Goal: Find specific page/section: Find specific page/section

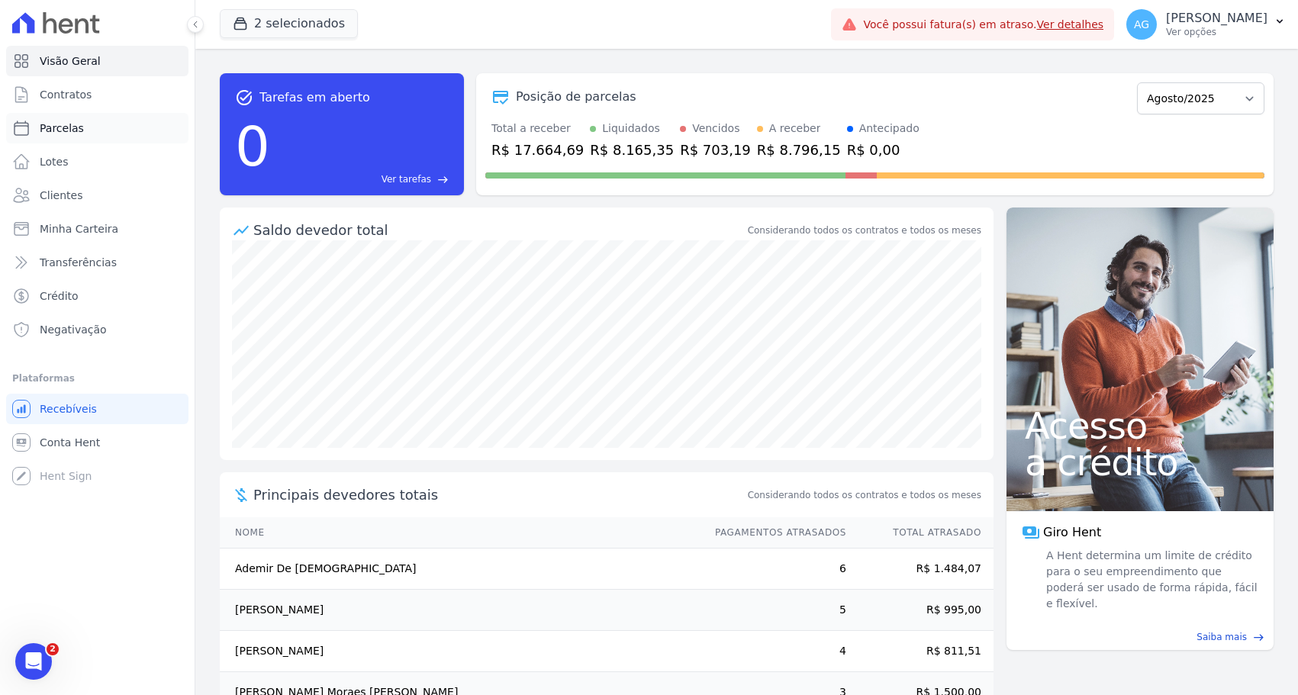
click at [166, 139] on link "Parcelas" at bounding box center [97, 128] width 182 height 31
select select
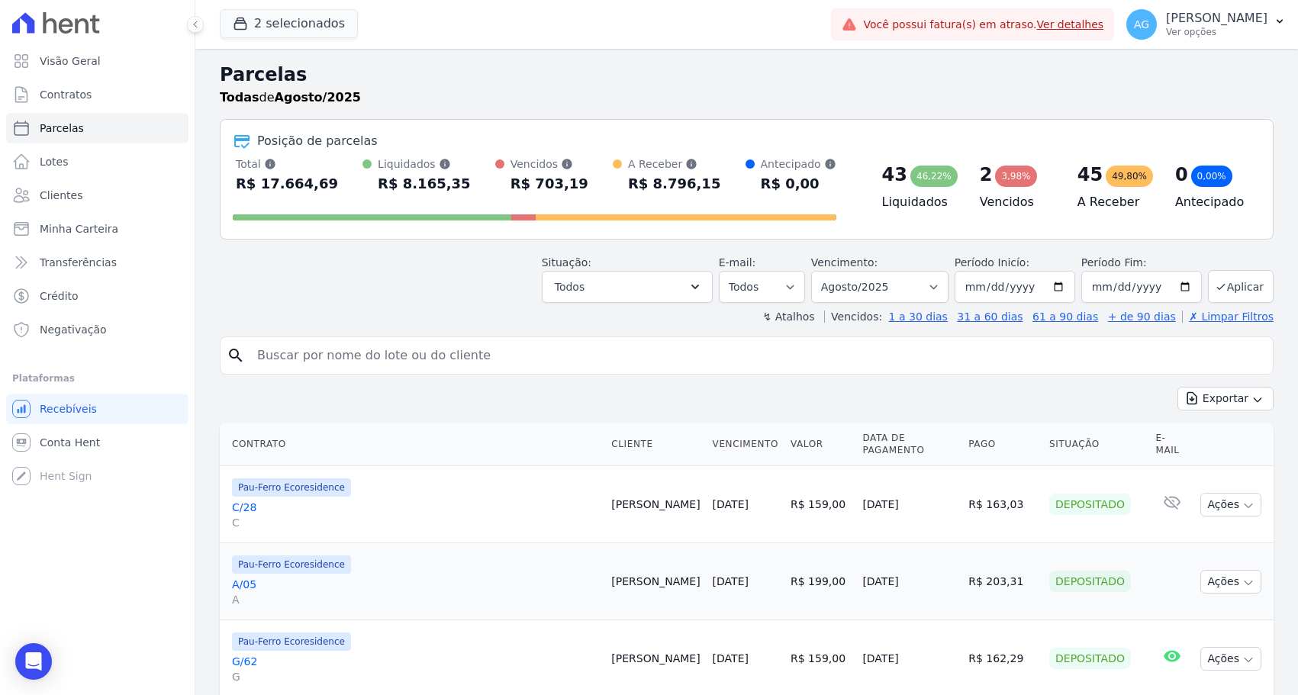
click at [413, 362] on input "search" at bounding box center [757, 355] width 1018 height 31
type input "Moacir"
select select
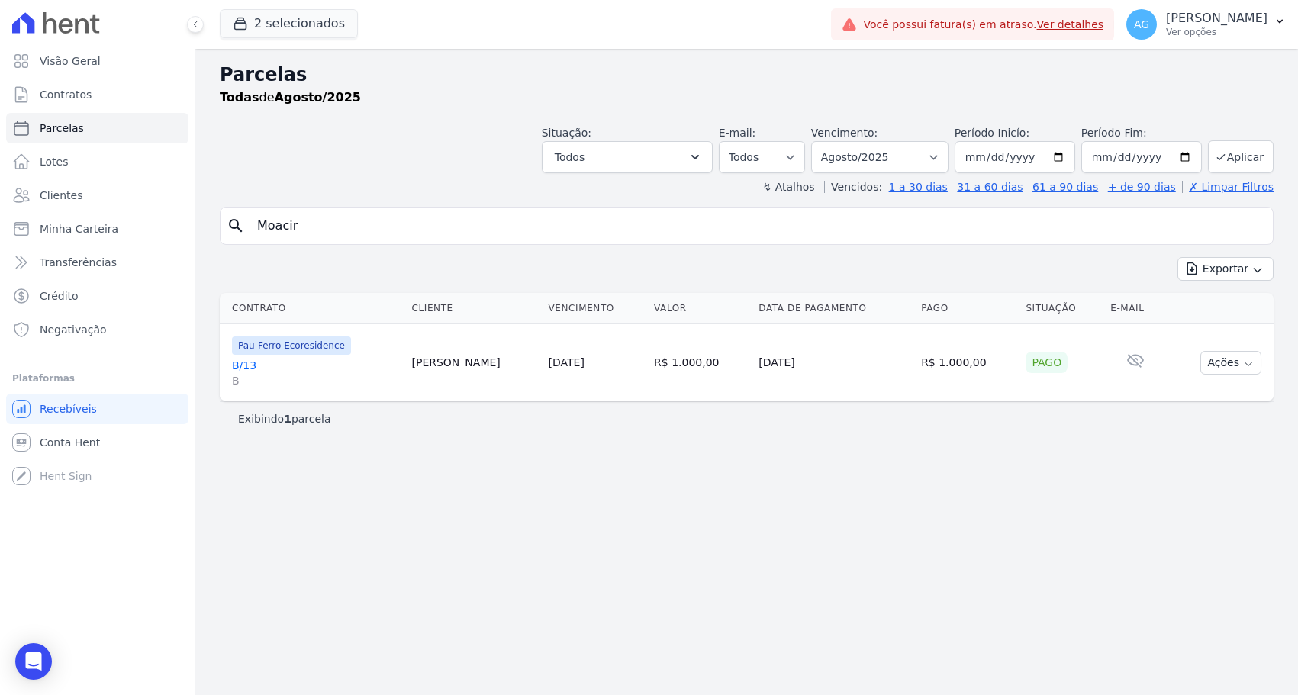
click at [240, 364] on link "B/13 B" at bounding box center [315, 373] width 167 height 31
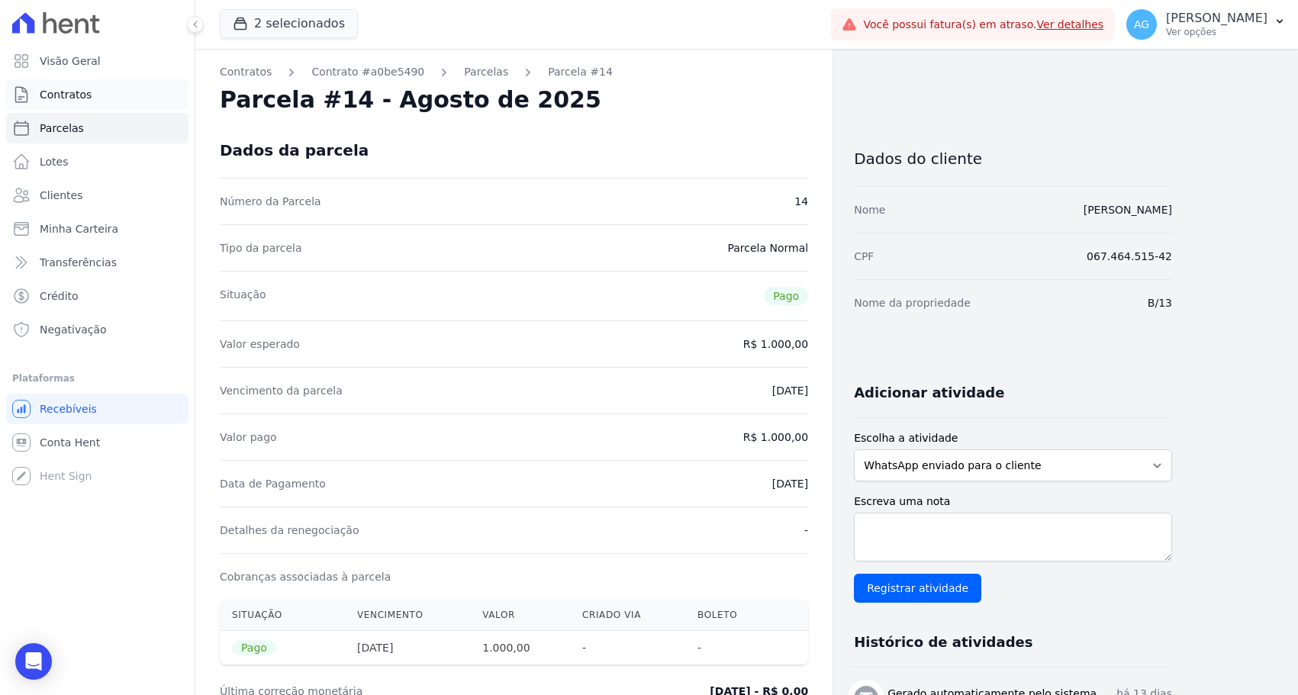
click at [127, 101] on link "Contratos" at bounding box center [97, 94] width 182 height 31
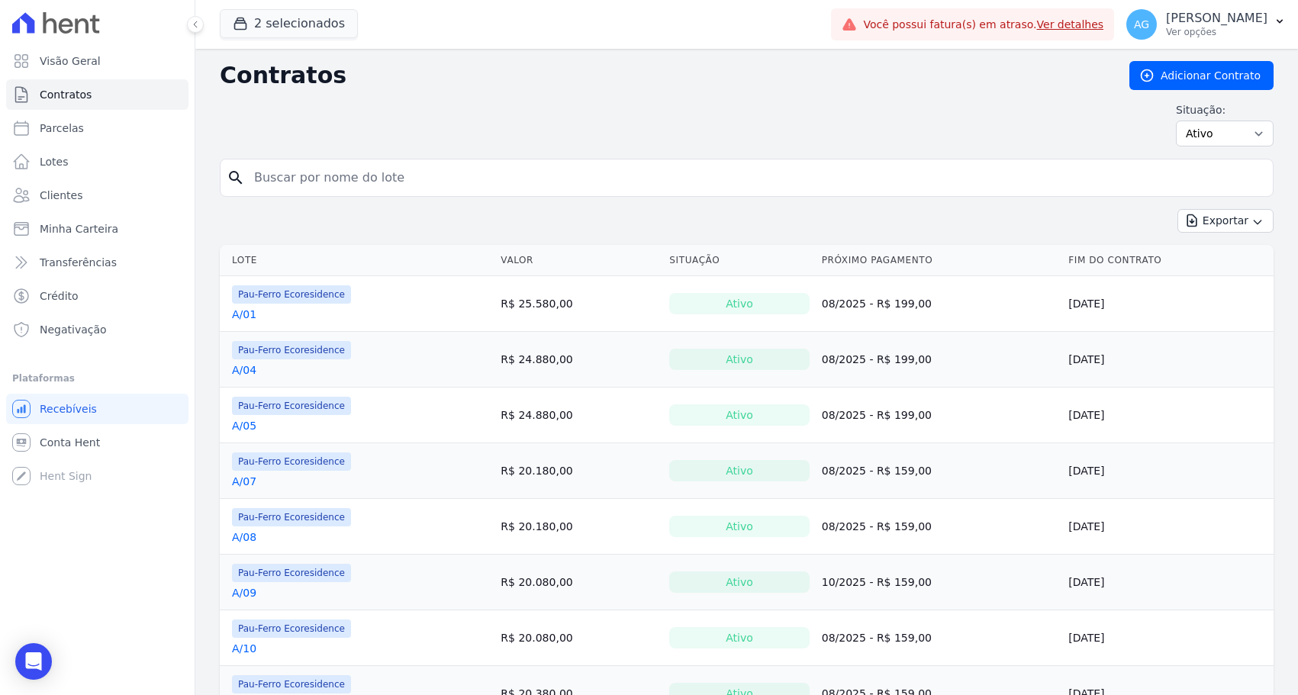
click at [428, 152] on div "Contratos Adicionar Contrato Situação: Ativo Todos Pausado Distratado Rascunho …" at bounding box center [746, 110] width 1053 height 98
click at [426, 185] on input "search" at bounding box center [755, 177] width 1021 height 31
type input "Moacir"
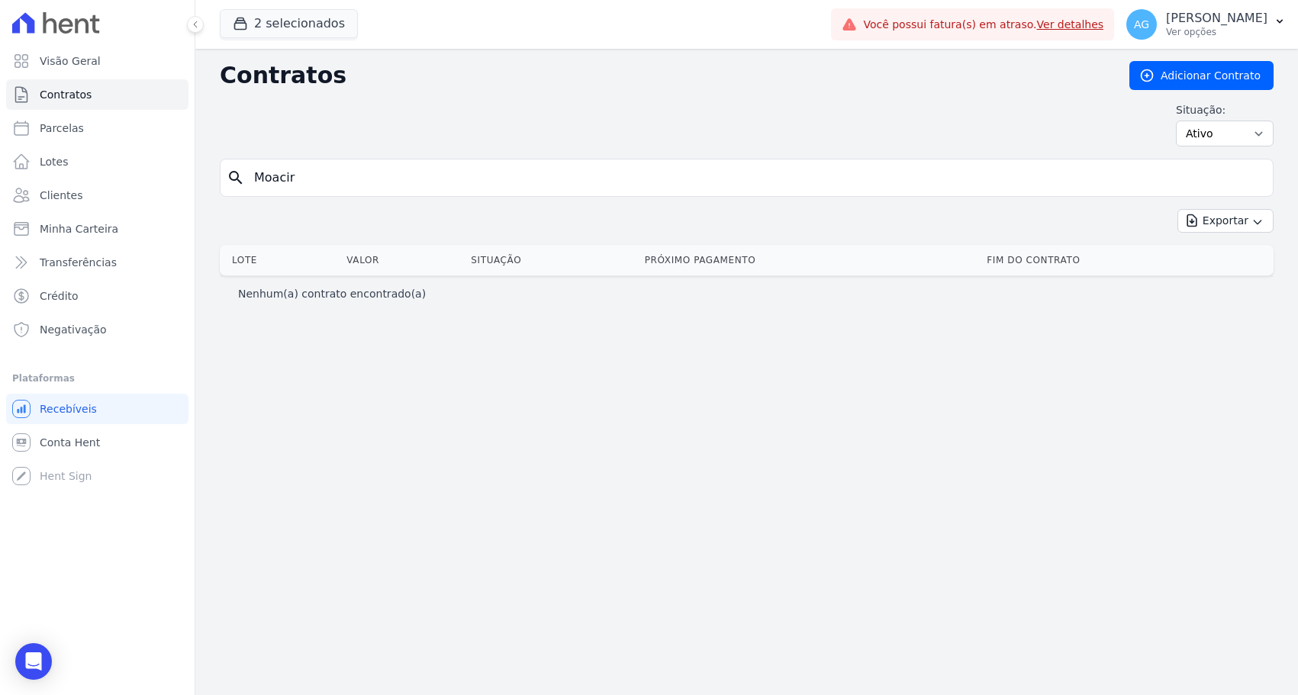
click at [391, 172] on input "Moacir" at bounding box center [755, 177] width 1021 height 31
type input "B/13"
click at [317, 16] on button "2 selecionados" at bounding box center [289, 23] width 138 height 29
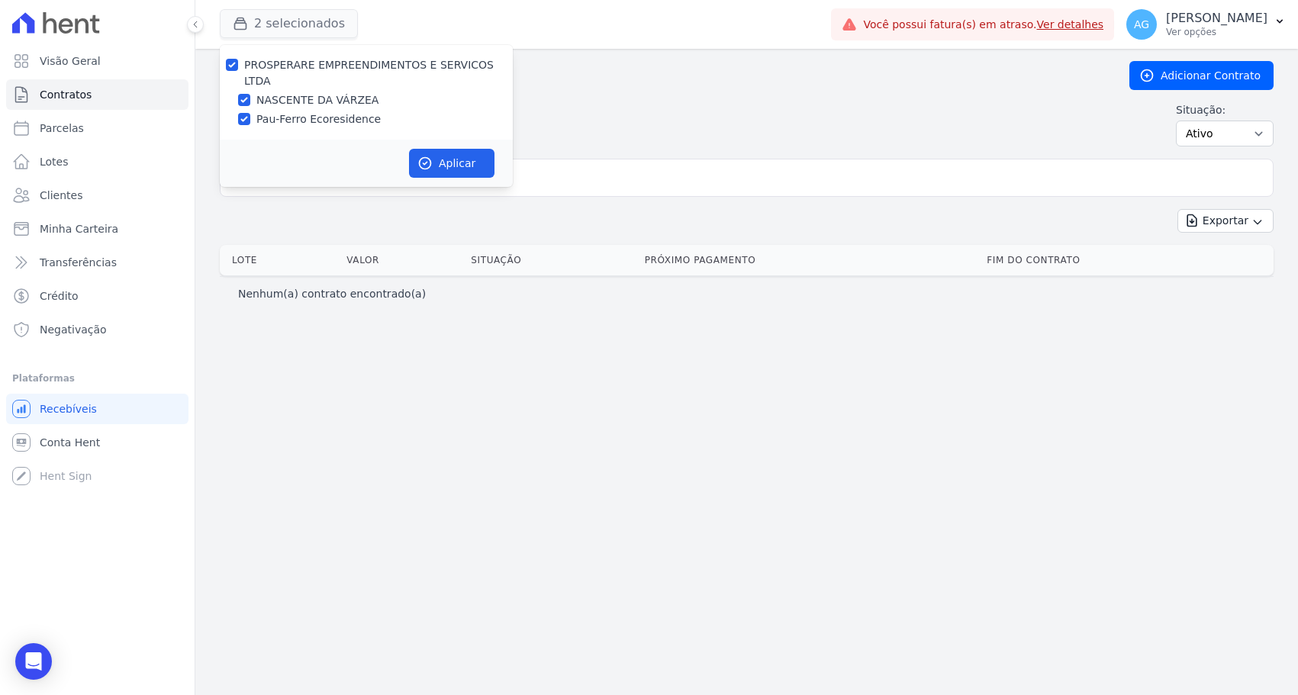
click at [317, 16] on button "2 selecionados" at bounding box center [289, 23] width 138 height 29
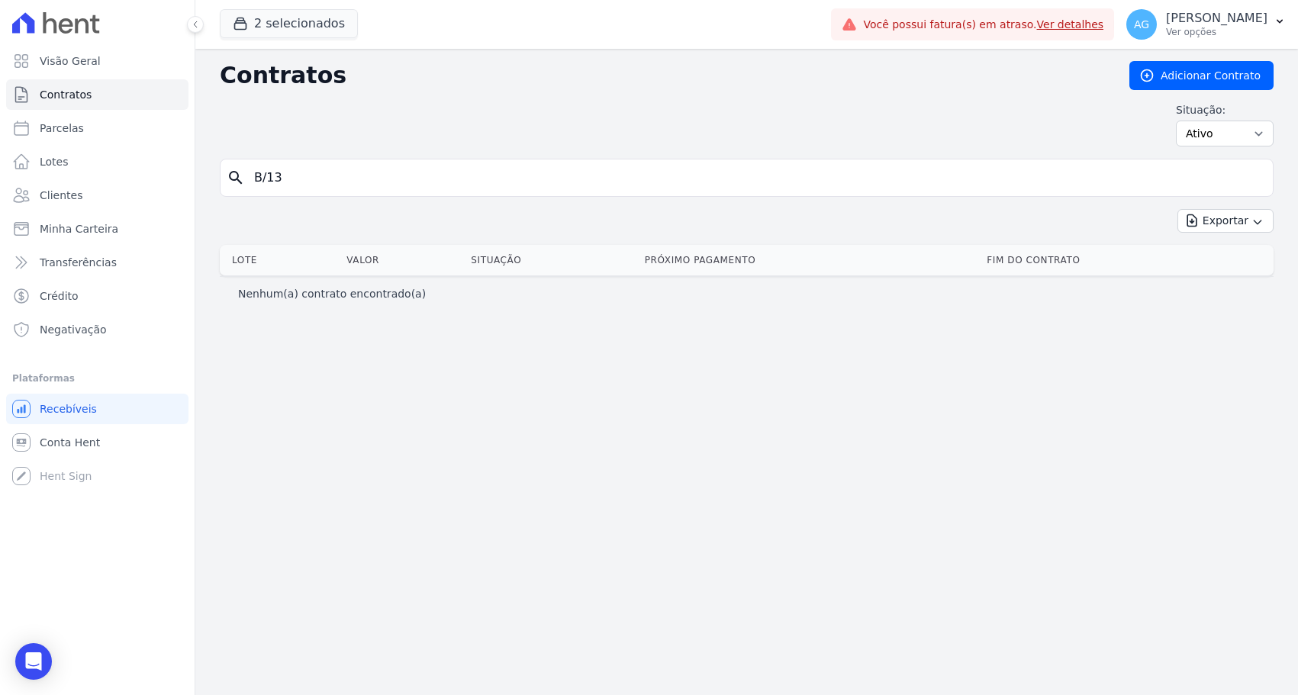
click at [304, 175] on input "B/13" at bounding box center [755, 177] width 1021 height 31
click at [428, 91] on div "Contratos Adicionar Contrato Situação: Ativo Todos Pausado Distratado Rascunho …" at bounding box center [746, 110] width 1053 height 98
click at [565, 201] on form "search" at bounding box center [746, 184] width 1053 height 50
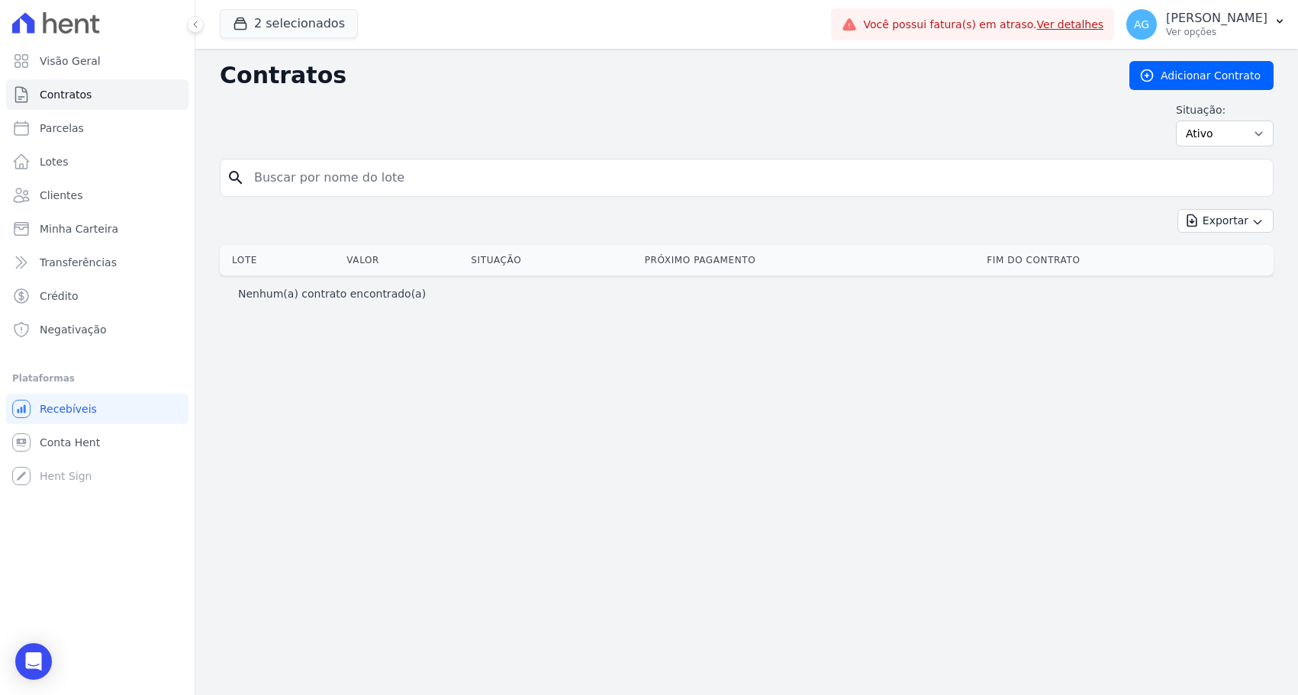
click at [568, 192] on input "search" at bounding box center [755, 177] width 1021 height 31
click at [556, 220] on div "Exportar Exportar PDF Exportar CSV Exportar Fichas" at bounding box center [746, 227] width 1053 height 36
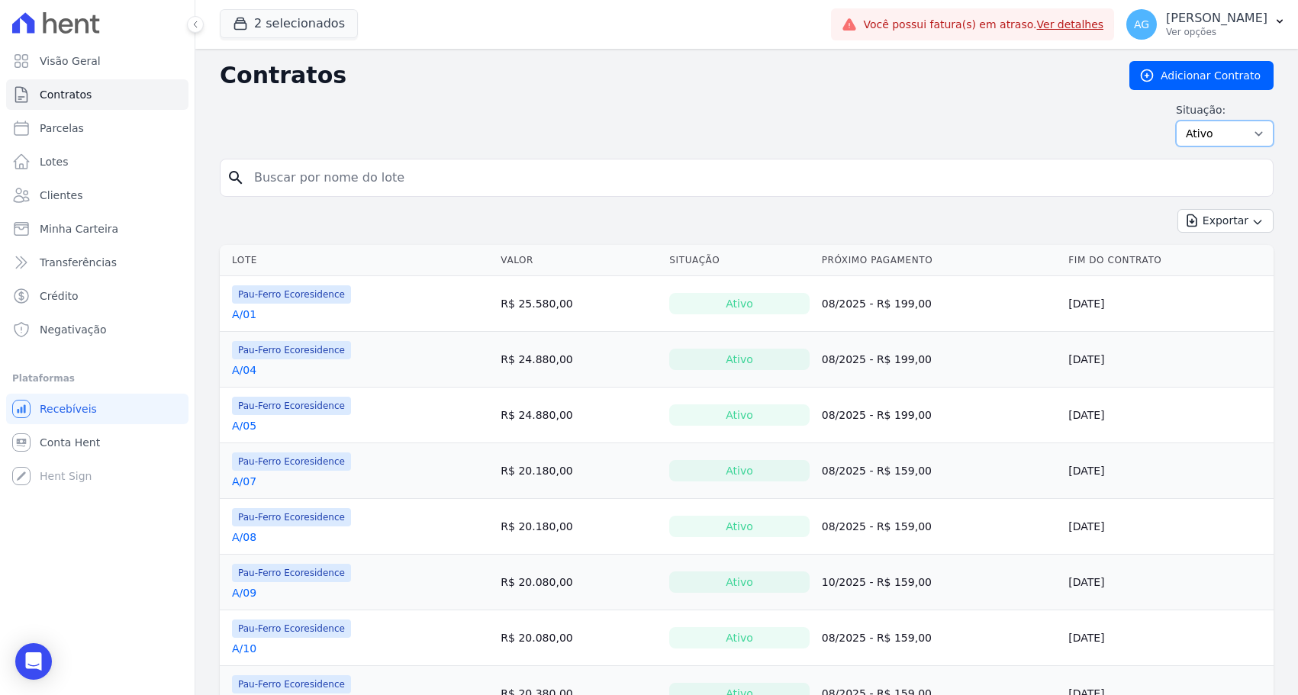
select select "all"
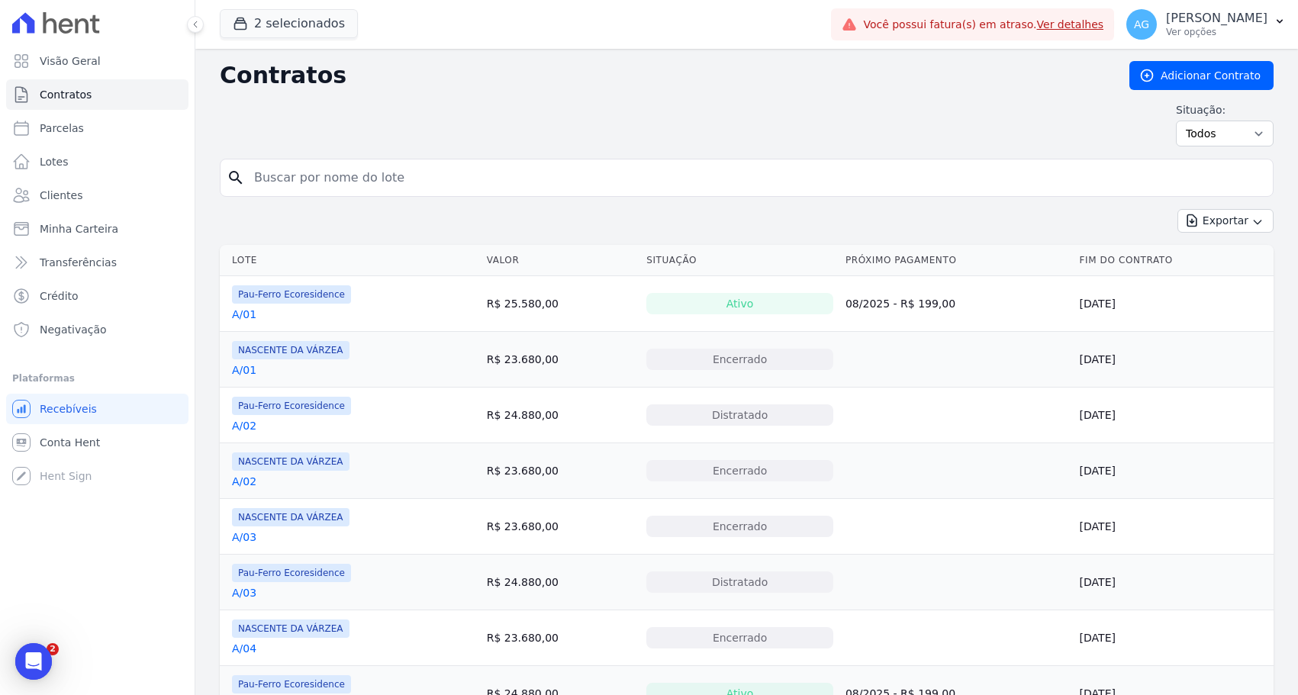
click at [830, 185] on input "search" at bounding box center [755, 177] width 1021 height 31
type input "B/13"
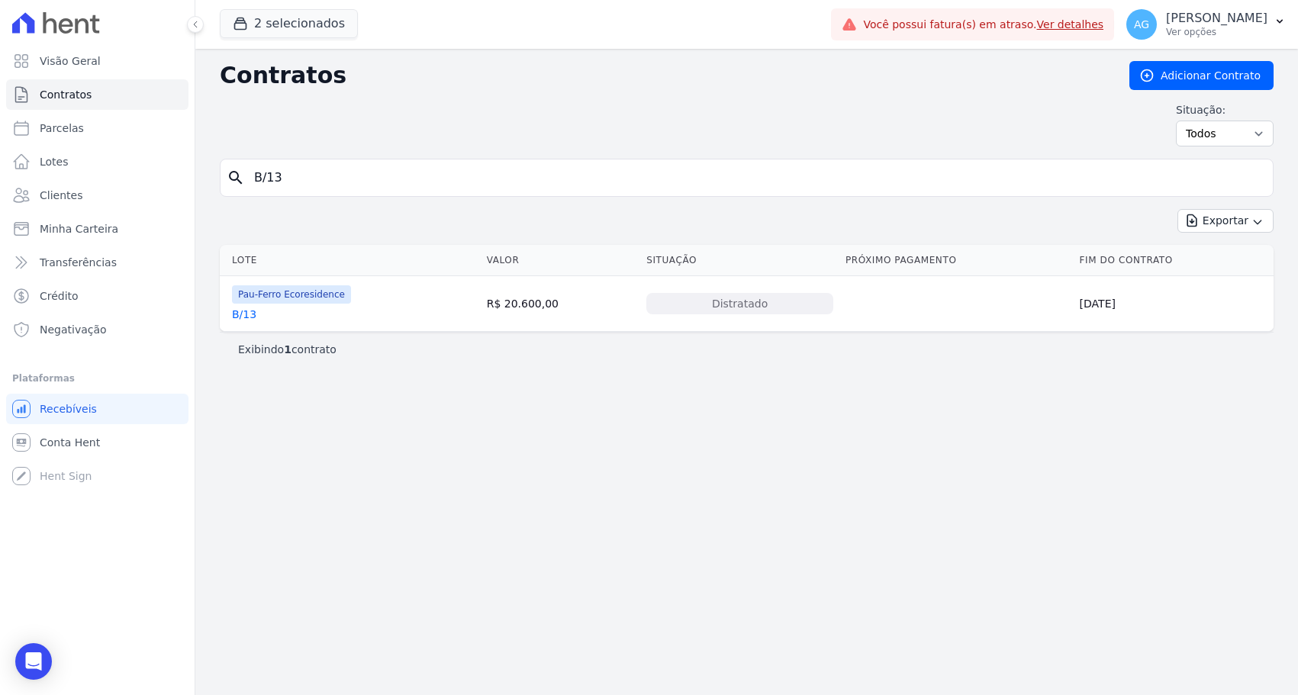
click at [566, 172] on input "B/13" at bounding box center [755, 177] width 1021 height 31
type input "A/11"
click at [250, 310] on link "A/11" at bounding box center [244, 314] width 24 height 15
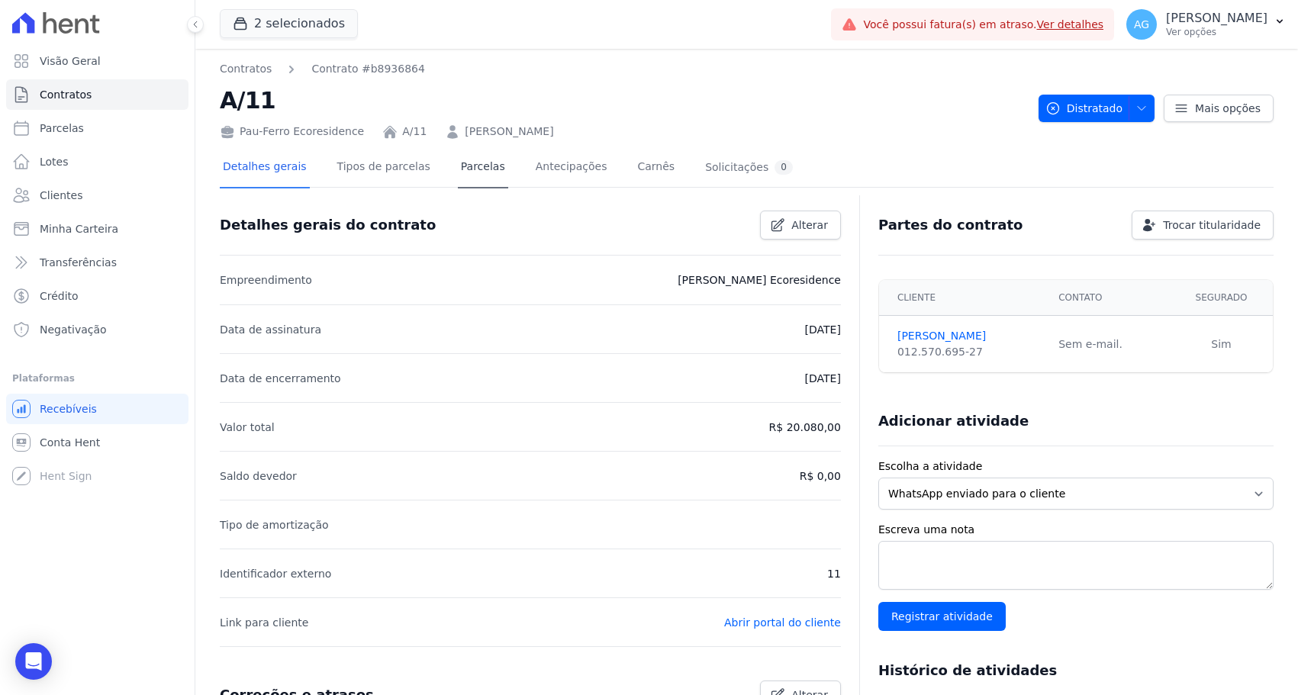
click at [494, 173] on link "Parcelas" at bounding box center [483, 168] width 50 height 40
